Goal: Information Seeking & Learning: Understand process/instructions

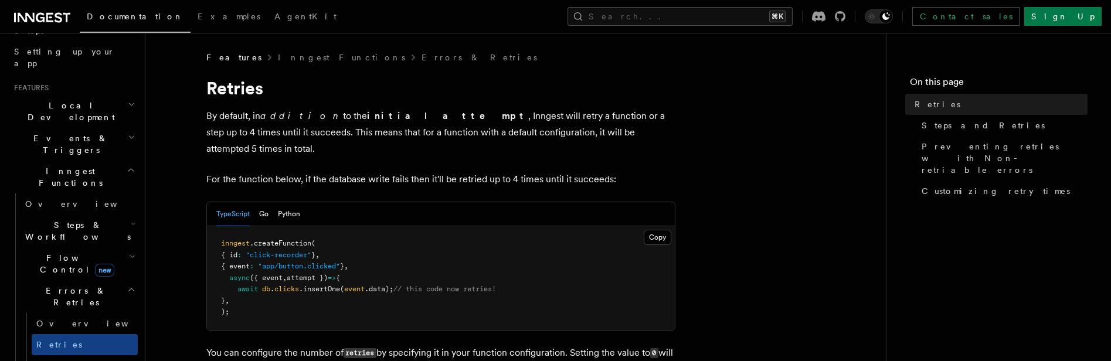
scroll to position [1556, 0]
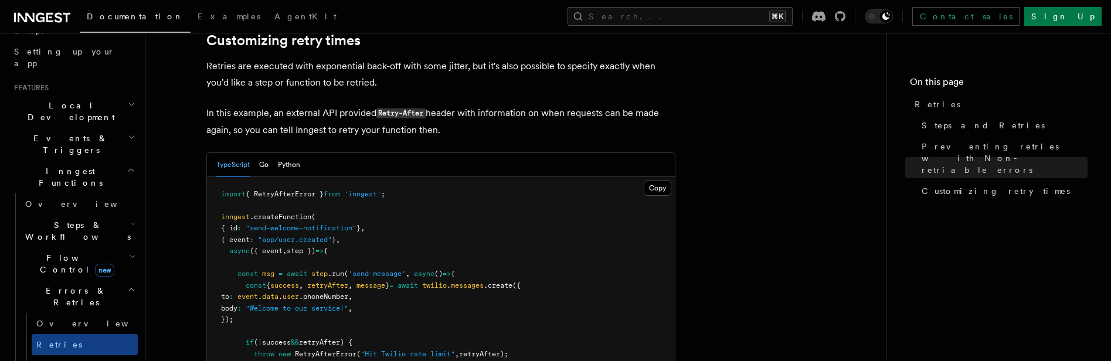
click at [494, 336] on pre "import { RetryAfterError } from 'inngest' ; inngest .createFunction ( { id : "s…" at bounding box center [441, 314] width 468 height 275
copy span "retryAfter"
click at [344, 282] on span "retryAfter" at bounding box center [327, 286] width 41 height 8
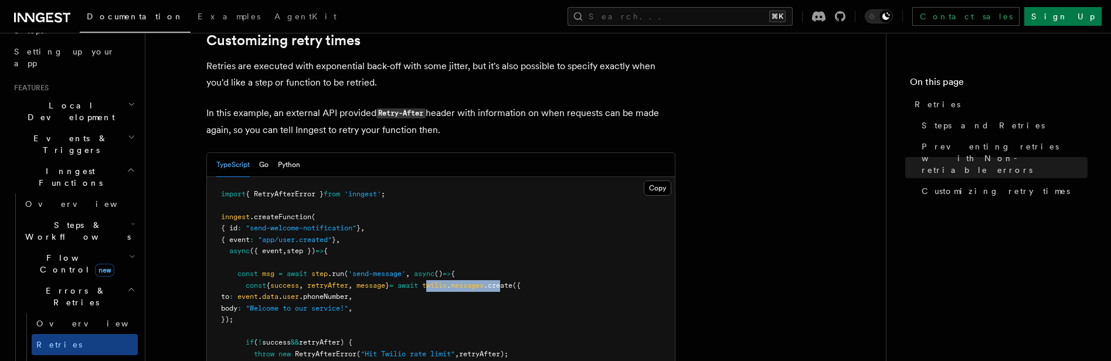
drag, startPoint x: 448, startPoint y: 273, endPoint x: 537, endPoint y: 272, distance: 89.2
click at [521, 282] on span "const { success , retryAfter , message } = await twilio . messages .create ({" at bounding box center [371, 286] width 300 height 8
click at [517, 293] on pre "import { RetryAfterError } from 'inngest' ; inngest .createFunction ( { id : "s…" at bounding box center [441, 314] width 468 height 275
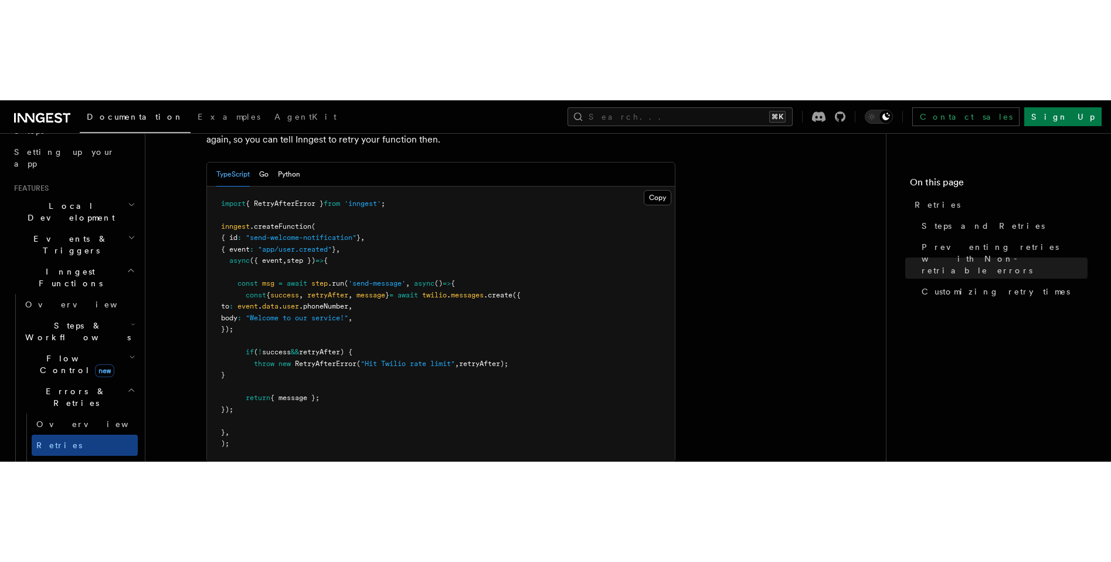
scroll to position [1662, 0]
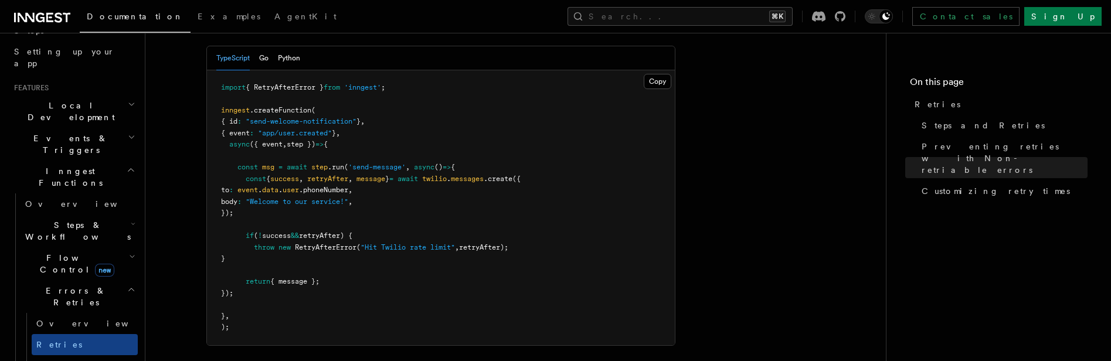
click at [310, 292] on pre "import { RetryAfterError } from 'inngest' ; inngest .createFunction ( { id : "s…" at bounding box center [441, 207] width 468 height 275
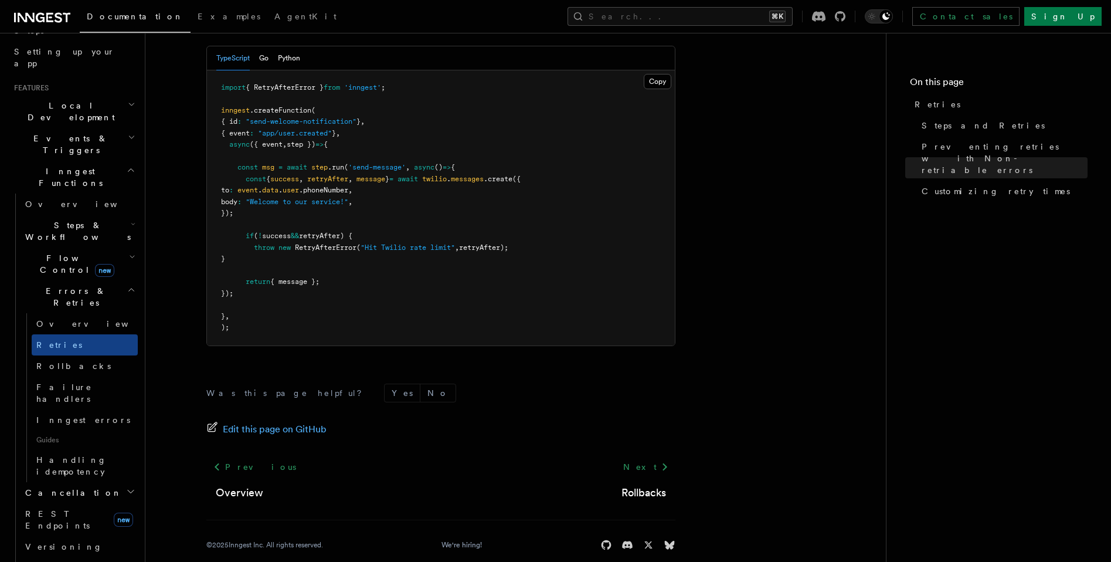
click at [555, 267] on pre "import { RetryAfterError } from 'inngest' ; inngest .createFunction ( { id : "s…" at bounding box center [441, 207] width 468 height 275
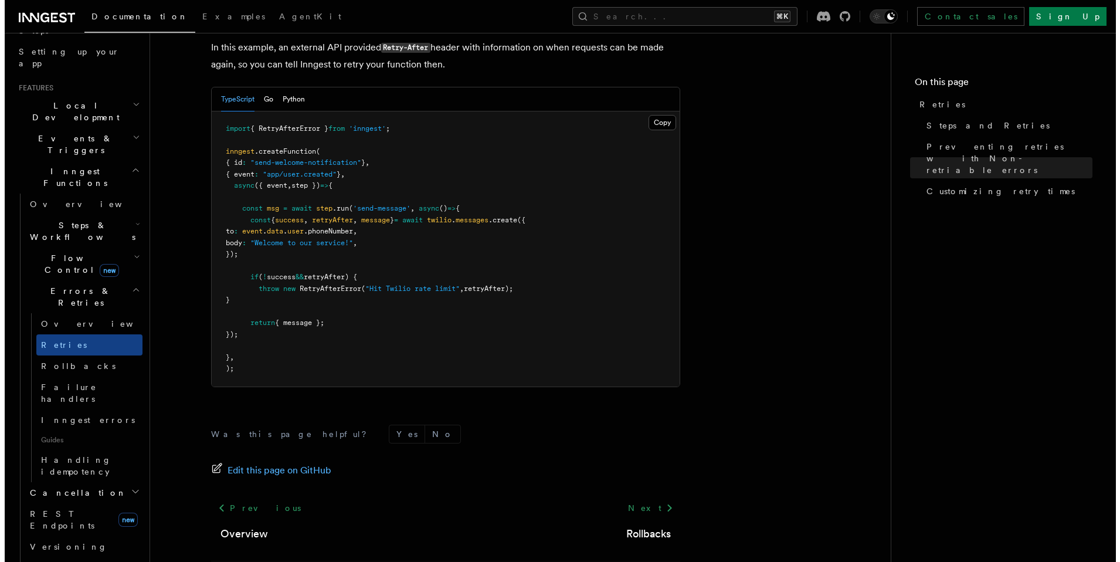
scroll to position [1619, 0]
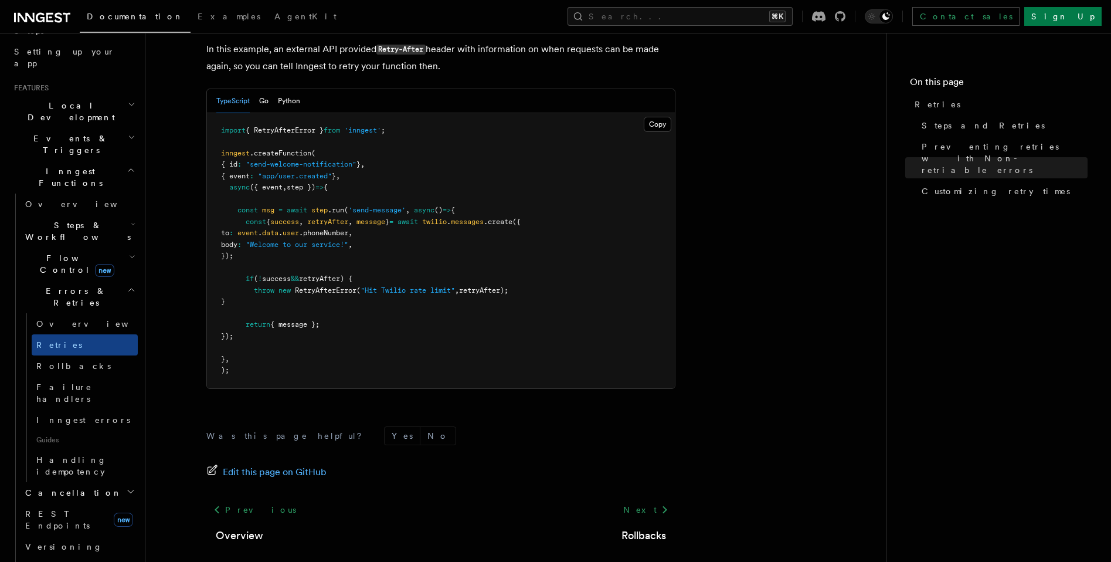
click at [327, 286] on span "RetryAfterError" at bounding box center [326, 290] width 62 height 8
copy span "RetryAfterError"
click at [710, 26] on div "Documentation Examples AgentKit Search... ⌘K Contact sales Sign Up" at bounding box center [555, 16] width 1111 height 33
click at [709, 19] on button "Search... ⌘K" at bounding box center [680, 16] width 225 height 19
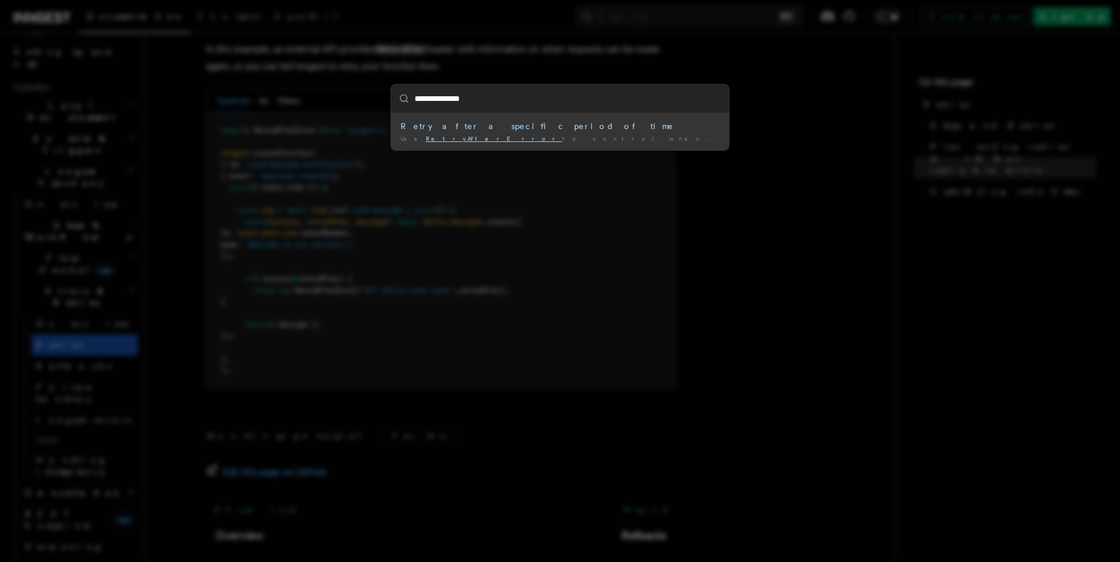
click at [482, 127] on div "Retry after a specific period of time" at bounding box center [560, 126] width 319 height 12
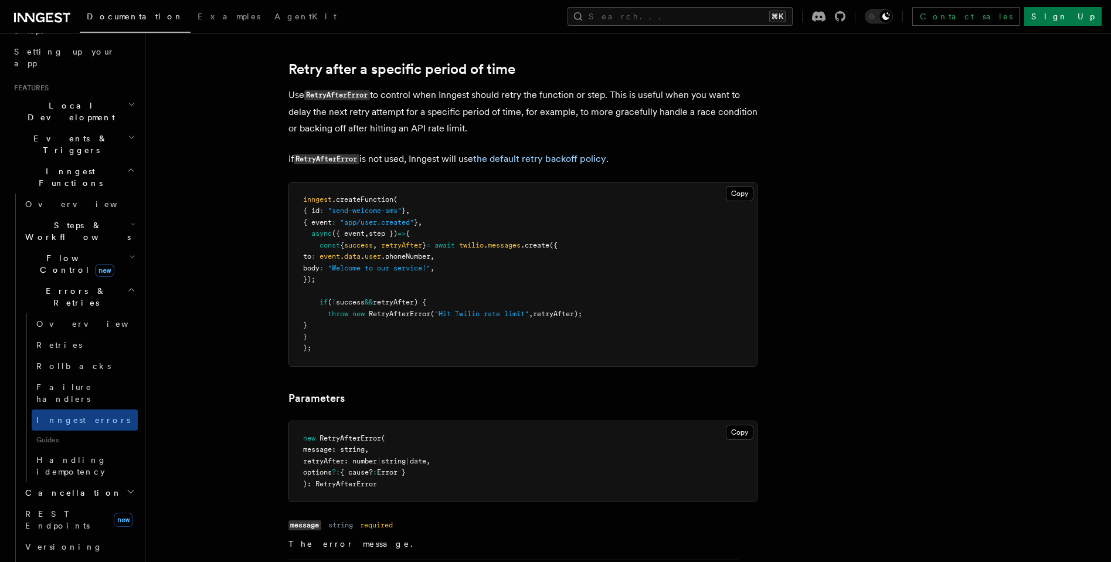
scroll to position [1108, 0]
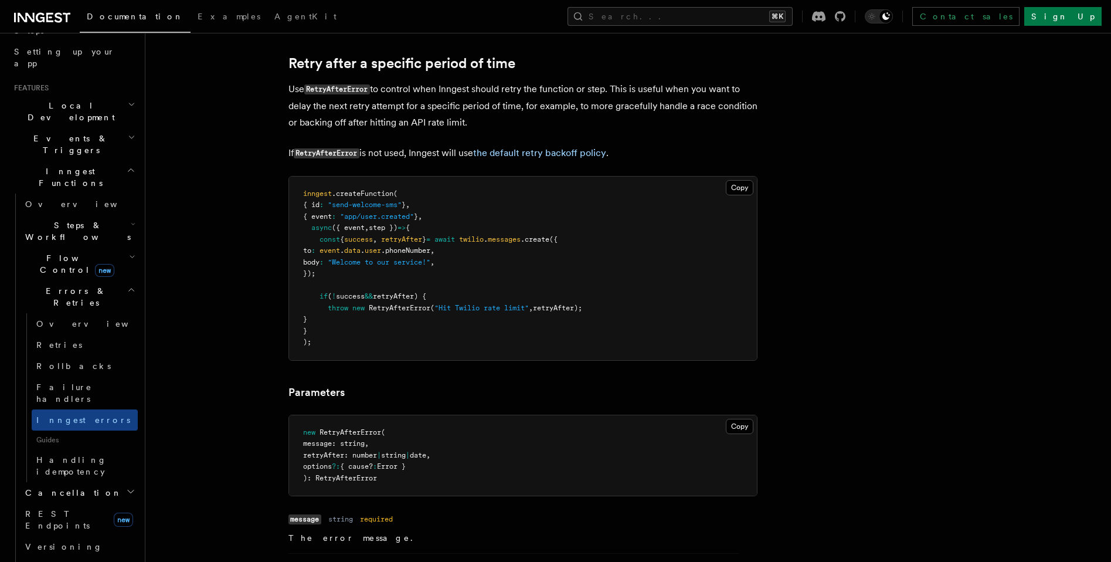
click at [465, 275] on pre "inngest .createFunction ( { id : "send-welcome-sms" } , { event : "app/user.cre…" at bounding box center [523, 269] width 468 height 184
drag, startPoint x: 408, startPoint y: 157, endPoint x: 324, endPoint y: 157, distance: 83.9
click at [324, 157] on p "If RetryAfterError is not used, Inngest will use the default retry backoff poli…" at bounding box center [523, 153] width 469 height 17
click at [433, 160] on p "If RetryAfterError is not used, Inngest will use the default retry backoff poli…" at bounding box center [523, 153] width 469 height 17
drag, startPoint x: 422, startPoint y: 153, endPoint x: 473, endPoint y: 155, distance: 51.1
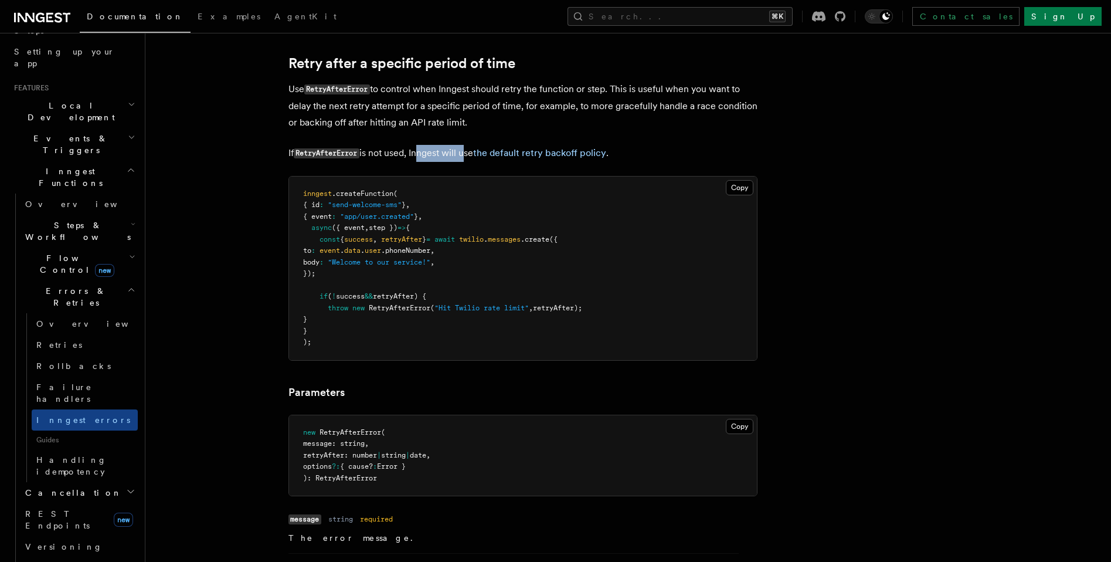
click at [473, 155] on p "If RetryAfterError is not used, Inngest will use the default retry backoff poli…" at bounding box center [523, 153] width 469 height 17
click at [402, 114] on p "Use RetryAfterError to control when Inngest should retry the function or step. …" at bounding box center [523, 106] width 469 height 50
drag, startPoint x: 472, startPoint y: 109, endPoint x: 508, endPoint y: 120, distance: 38.0
click at [508, 120] on p "Use RetryAfterError to control when Inngest should retry the function or step. …" at bounding box center [523, 106] width 469 height 50
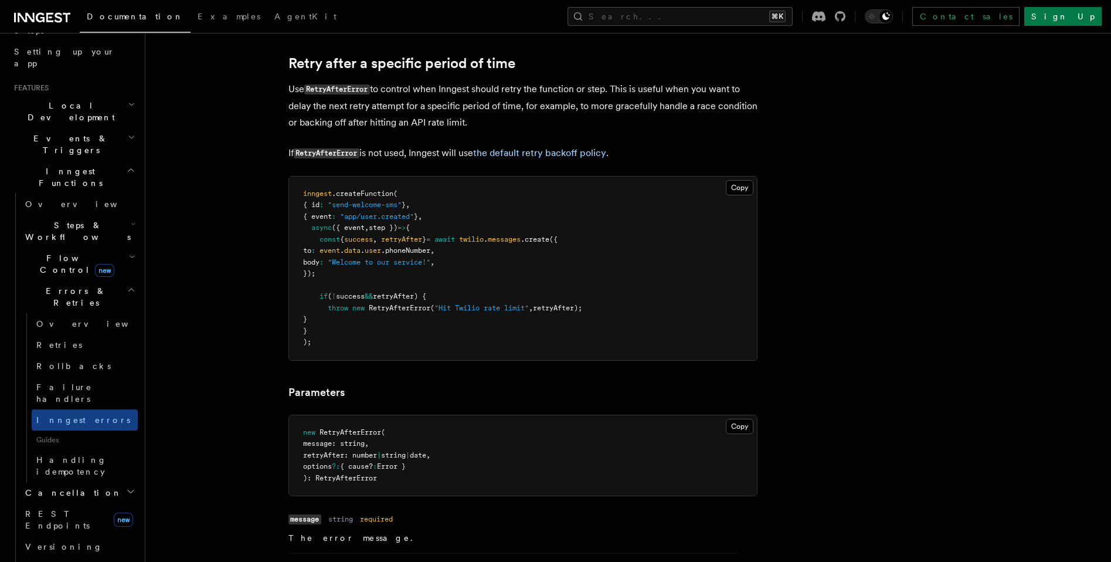
drag, startPoint x: 497, startPoint y: 120, endPoint x: 475, endPoint y: 87, distance: 40.0
click at [475, 87] on p "Use RetryAfterError to control when Inngest should retry the function or step. …" at bounding box center [523, 106] width 469 height 50
drag, startPoint x: 570, startPoint y: 123, endPoint x: 598, endPoint y: 95, distance: 39.8
click at [598, 96] on p "Use RetryAfterError to control when Inngest should retry the function or step. …" at bounding box center [523, 106] width 469 height 50
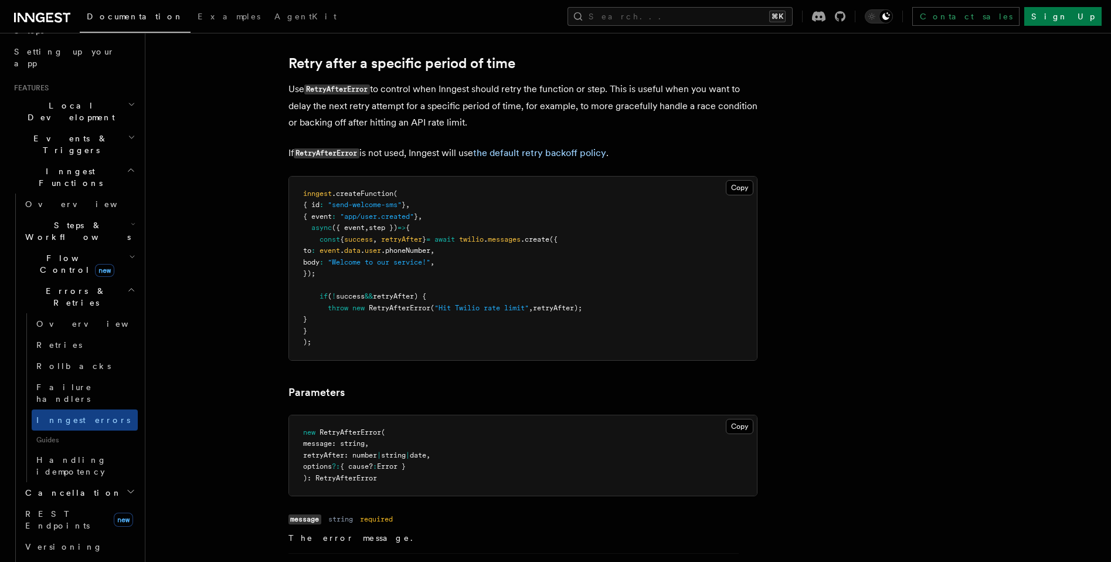
click at [618, 95] on p "Use RetryAfterError to control when Inngest should retry the function or step. …" at bounding box center [523, 106] width 469 height 50
drag, startPoint x: 618, startPoint y: 90, endPoint x: 626, endPoint y: 123, distance: 33.1
click at [626, 123] on p "Use RetryAfterError to control when Inngest should retry the function or step. …" at bounding box center [523, 106] width 469 height 50
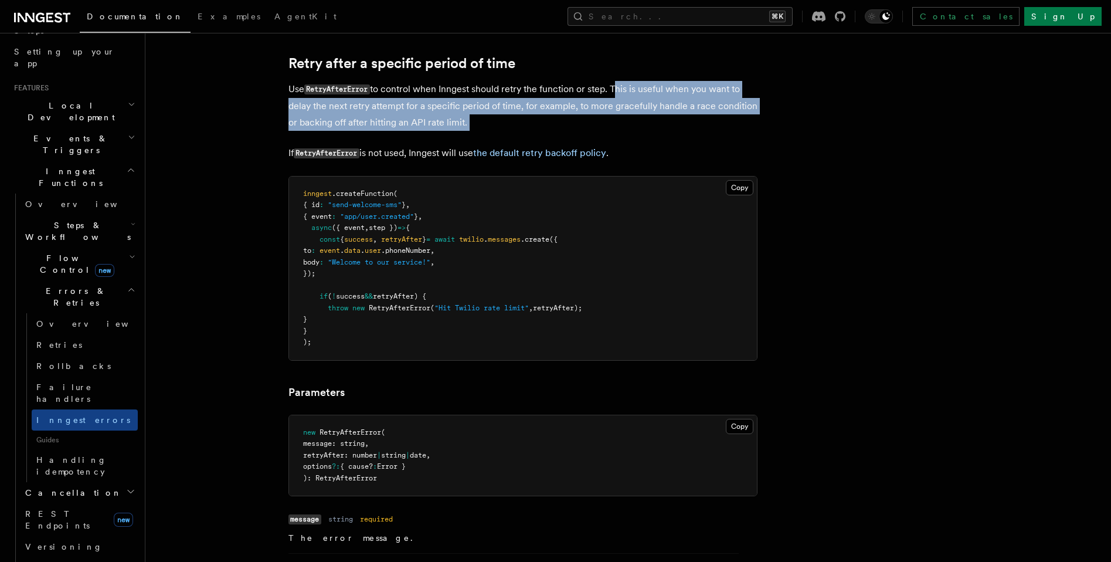
drag, startPoint x: 626, startPoint y: 123, endPoint x: 618, endPoint y: 86, distance: 37.9
click at [618, 86] on p "Use RetryAfterError to control when Inngest should retry the function or step. …" at bounding box center [523, 106] width 469 height 50
click at [509, 107] on p "Use RetryAfterError to control when Inngest should retry the function or step. …" at bounding box center [523, 106] width 469 height 50
drag, startPoint x: 331, startPoint y: 109, endPoint x: 473, endPoint y: 129, distance: 143.4
click at [473, 129] on p "Use RetryAfterError to control when Inngest should retry the function or step. …" at bounding box center [523, 106] width 469 height 50
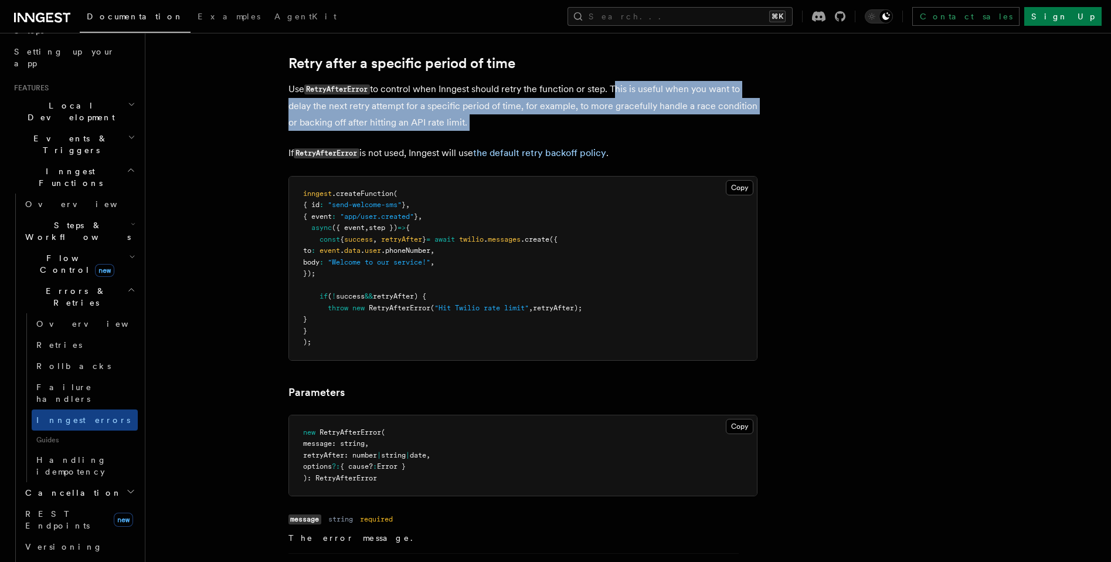
click at [473, 129] on p "Use RetryAfterError to control when Inngest should retry the function or step. …" at bounding box center [523, 106] width 469 height 50
drag, startPoint x: 494, startPoint y: 127, endPoint x: 494, endPoint y: 112, distance: 15.3
click at [494, 112] on p "Use RetryAfterError to control when Inngest should retry the function or step. …" at bounding box center [523, 106] width 469 height 50
click at [540, 118] on p "Use RetryAfterError to control when Inngest should retry the function or step. …" at bounding box center [523, 106] width 469 height 50
drag, startPoint x: 511, startPoint y: 120, endPoint x: 516, endPoint y: 110, distance: 11.0
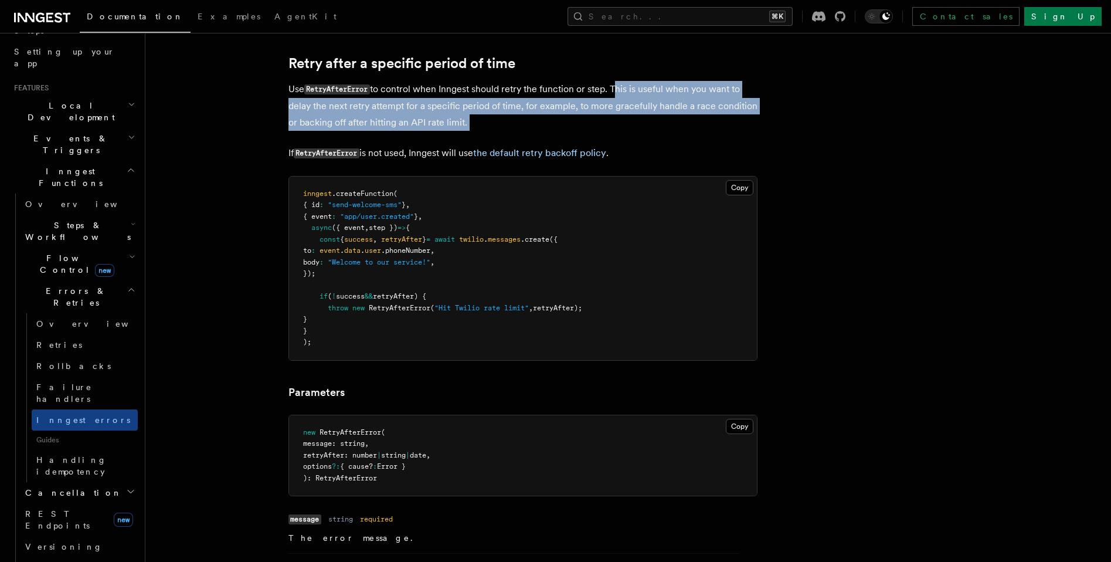
click at [516, 111] on p "Use RetryAfterError to control when Inngest should retry the function or step. …" at bounding box center [523, 106] width 469 height 50
click at [527, 121] on p "Use RetryAfterError to control when Inngest should retry the function or step. …" at bounding box center [523, 106] width 469 height 50
drag, startPoint x: 520, startPoint y: 129, endPoint x: 507, endPoint y: 89, distance: 41.9
click at [506, 90] on p "Use RetryAfterError to control when Inngest should retry the function or step. …" at bounding box center [523, 106] width 469 height 50
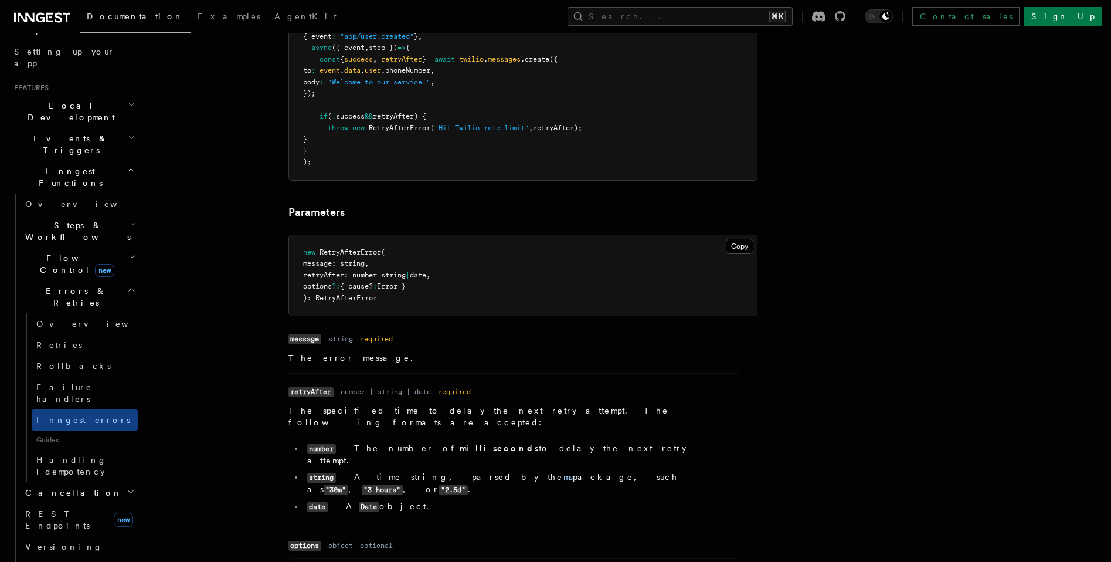
scroll to position [1324, 0]
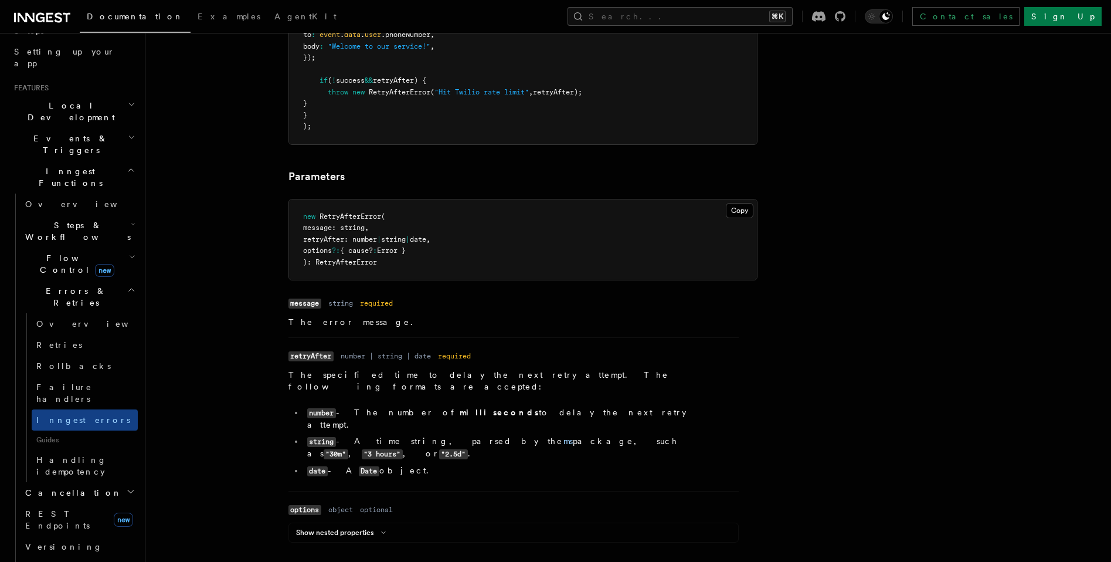
click at [389, 266] on pre "new RetryAfterError ( message: string , retryAfter: number | string | date , op…" at bounding box center [523, 239] width 468 height 81
click at [325, 243] on span "retryAfter: number" at bounding box center [340, 239] width 74 height 8
click at [370, 239] on span "retryAfter: number" at bounding box center [340, 239] width 74 height 8
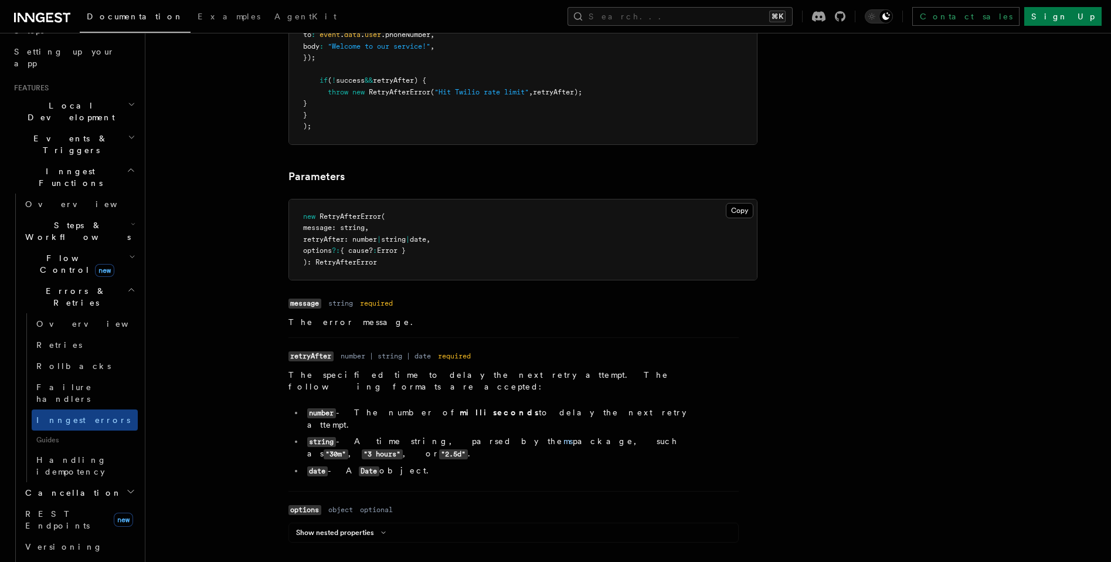
click at [406, 240] on span "string" at bounding box center [393, 239] width 25 height 8
drag, startPoint x: 415, startPoint y: 240, endPoint x: 449, endPoint y: 242, distance: 34.1
click at [406, 240] on span "string" at bounding box center [393, 239] width 25 height 8
click at [426, 242] on span "date" at bounding box center [418, 239] width 16 height 8
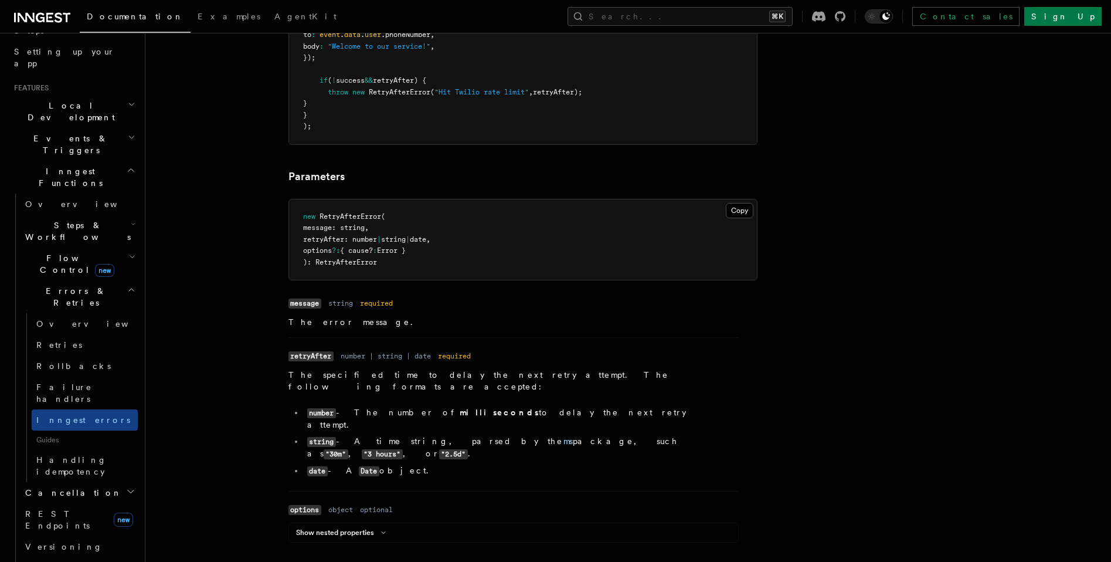
click at [432, 287] on article "Features Inngest Functions Errors & Retries Inngest Errors Inngest automaticall…" at bounding box center [597, 309] width 867 height 3163
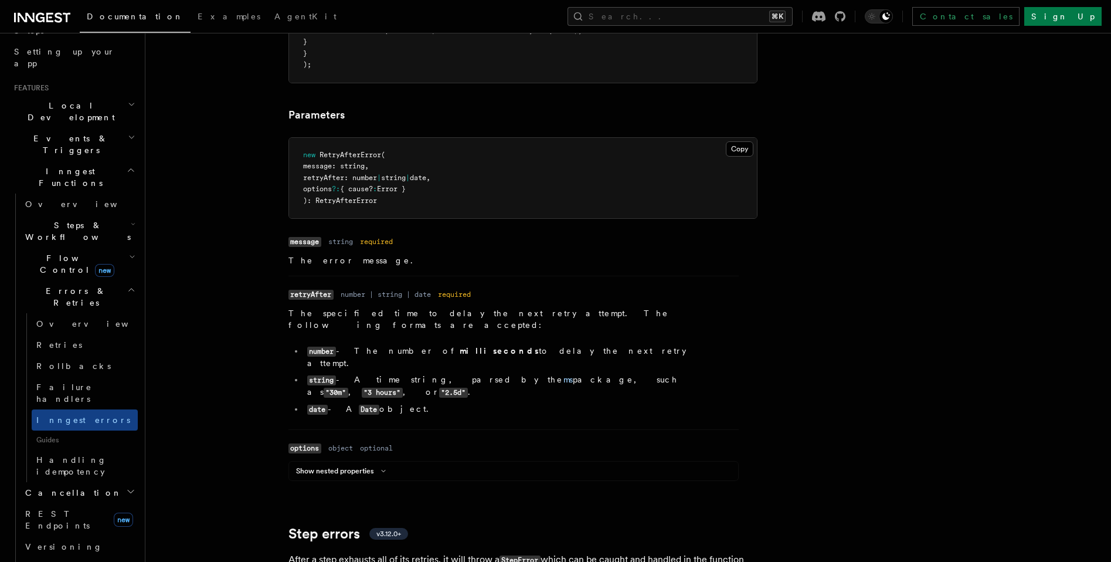
scroll to position [1433, 0]
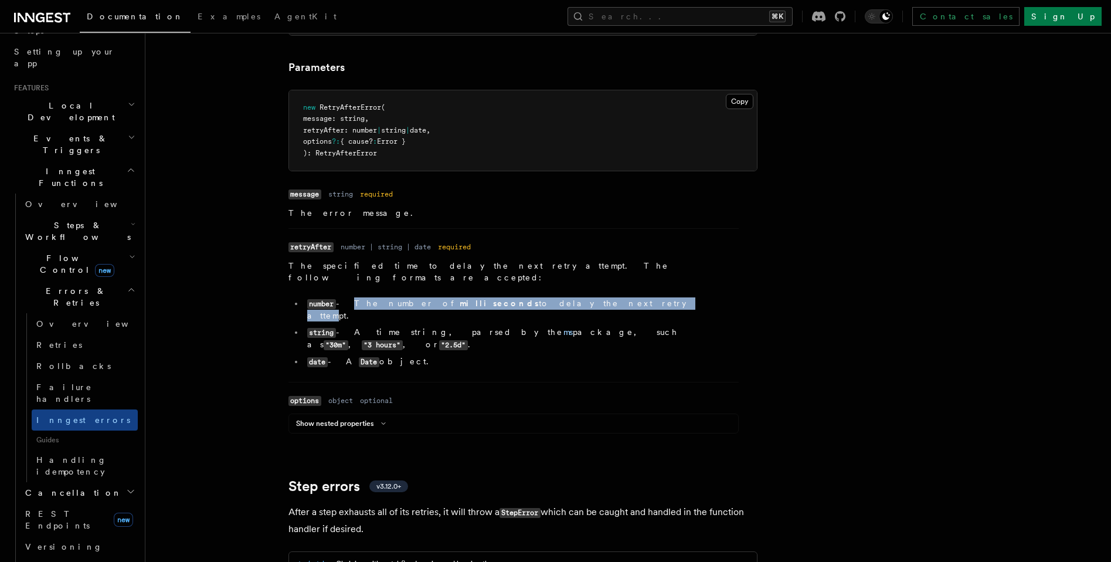
drag, startPoint x: 343, startPoint y: 298, endPoint x: 555, endPoint y: 293, distance: 212.4
click at [545, 297] on li "number - The number of milliseconds to delay the next retry attempt." at bounding box center [521, 309] width 435 height 24
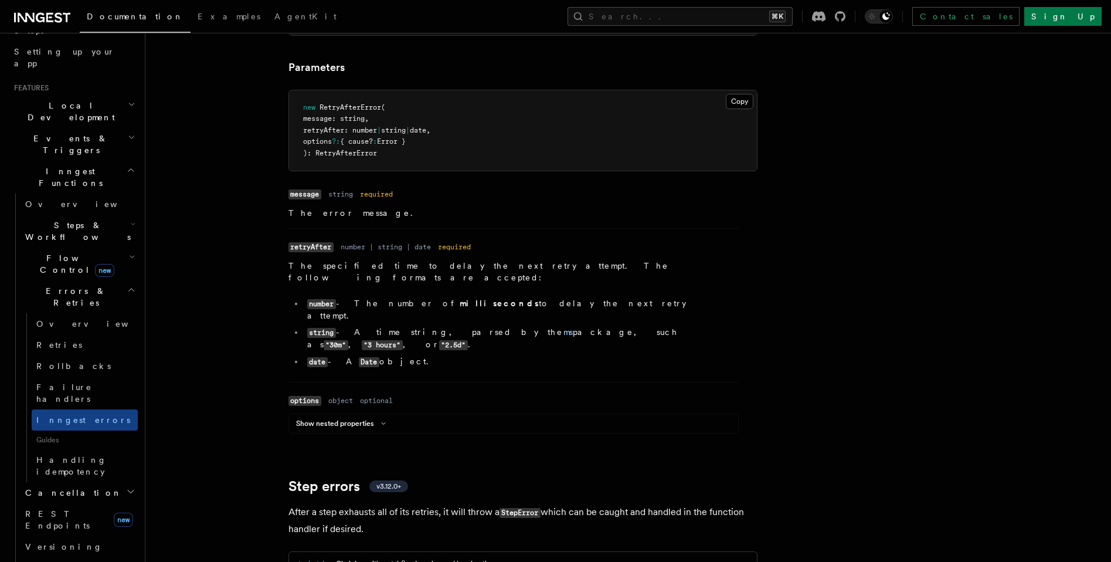
click at [555, 297] on li "number - The number of milliseconds to delay the next retry attempt." at bounding box center [521, 309] width 435 height 24
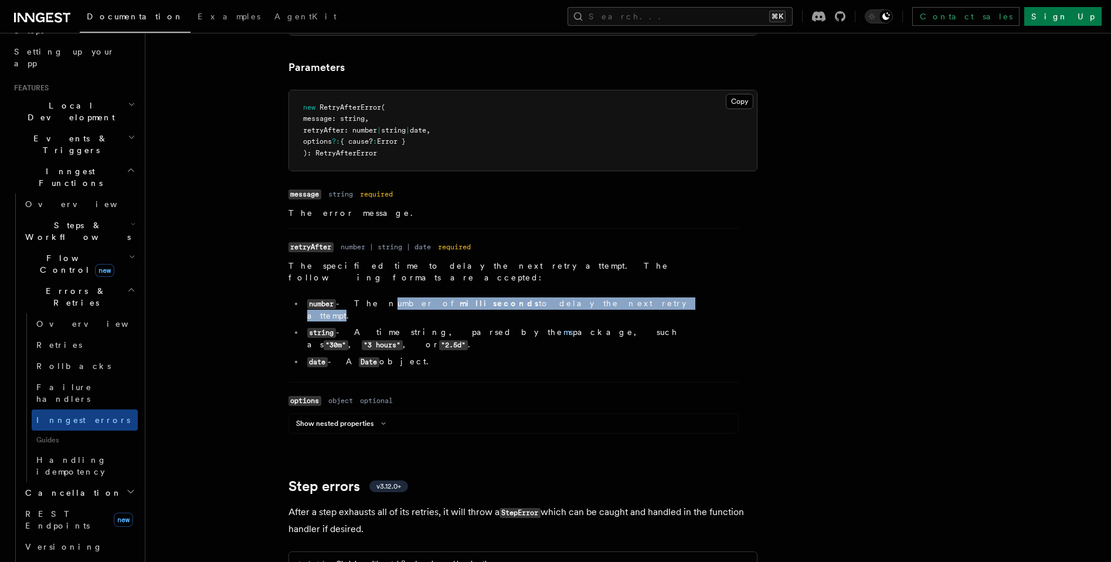
drag, startPoint x: 553, startPoint y: 293, endPoint x: 360, endPoint y: 290, distance: 193.0
click at [360, 297] on li "number - The number of milliseconds to delay the next retry attempt." at bounding box center [521, 309] width 435 height 24
drag, startPoint x: 391, startPoint y: 297, endPoint x: 553, endPoint y: 300, distance: 161.9
click at [541, 301] on ul "number - The number of milliseconds to delay the next retry attempt. string - A…" at bounding box center [514, 332] width 450 height 70
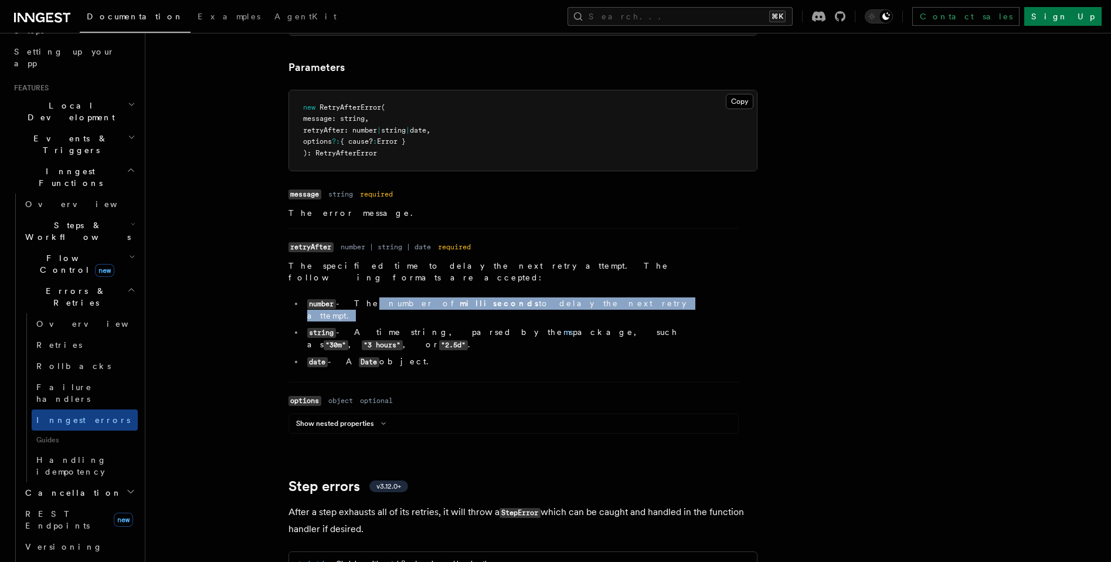
click at [553, 300] on li "number - The number of milliseconds to delay the next retry attempt." at bounding box center [521, 309] width 435 height 24
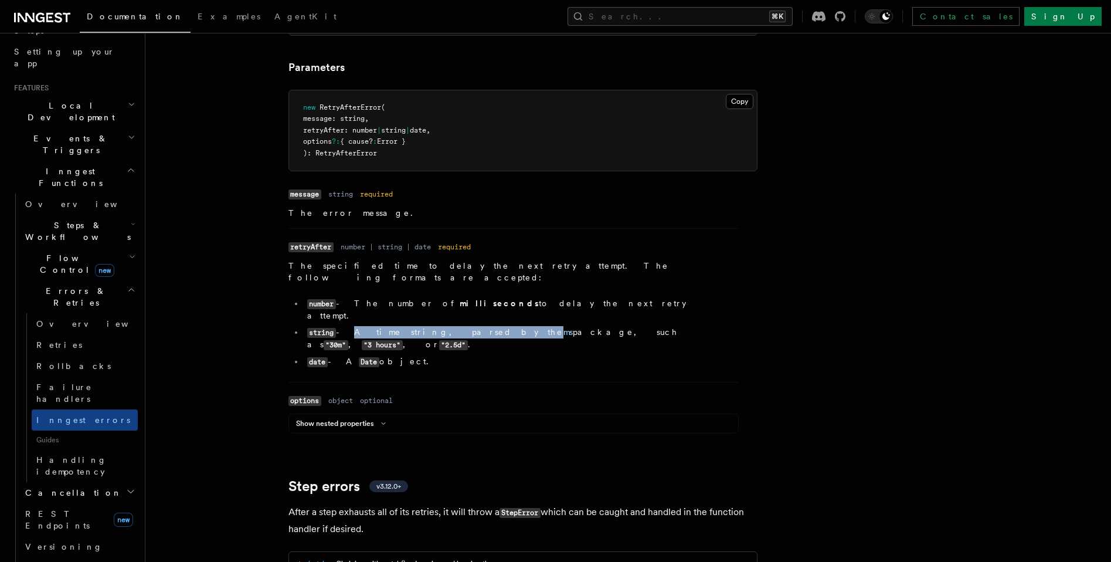
drag, startPoint x: 341, startPoint y: 312, endPoint x: 437, endPoint y: 313, distance: 95.6
click at [437, 326] on li "string - A time string, parsed by the ms package, such as "30m" , "3 hours" , o…" at bounding box center [521, 338] width 435 height 25
click at [436, 326] on li "string - A time string, parsed by the ms package, such as "30m" , "3 hours" , o…" at bounding box center [521, 338] width 435 height 25
click at [519, 326] on li "string - A time string, parsed by the ms package, such as "30m" , "3 hours" , o…" at bounding box center [521, 338] width 435 height 25
click at [519, 319] on ul "number - The number of milliseconds to delay the next retry attempt. string - A…" at bounding box center [514, 332] width 450 height 70
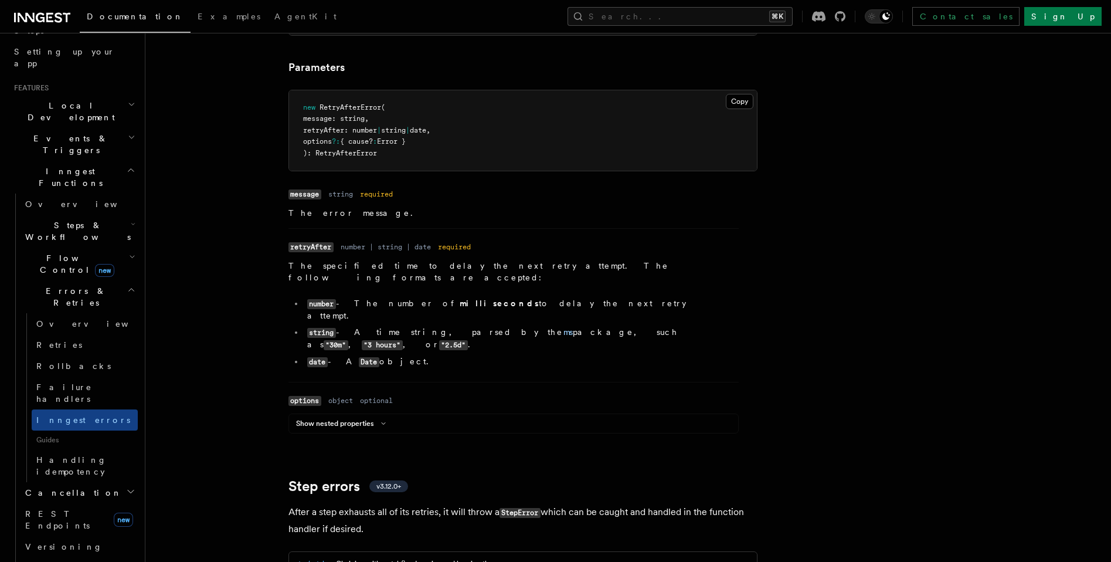
click at [314, 328] on code "string" at bounding box center [321, 333] width 29 height 10
click at [321, 299] on code "number" at bounding box center [321, 304] width 29 height 10
